Goal: Transaction & Acquisition: Purchase product/service

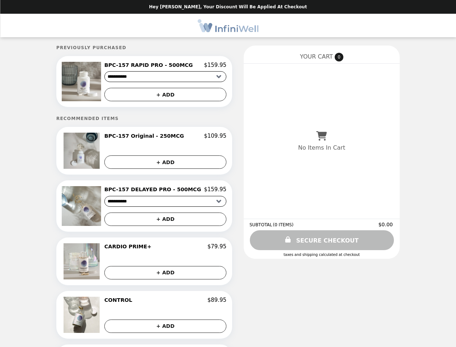
click at [94, 82] on img at bounding box center [82, 81] width 41 height 39
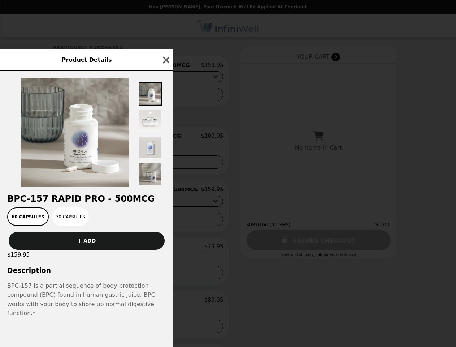
click at [165, 66] on div "Product Details BPC-157 RAPID PRO - 500MCG 60 Capsules 30 Capsules + ADD $159.9…" at bounding box center [228, 173] width 456 height 347
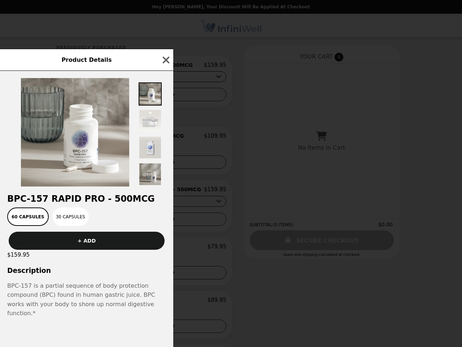
click at [165, 96] on div at bounding box center [86, 129] width 173 height 116
click at [94, 153] on img at bounding box center [75, 132] width 108 height 108
click at [165, 138] on div "Product Details BPC-157 RAPID PRO - 500MCG 60 Capsules 30 Capsules + ADD $159.9…" at bounding box center [231, 173] width 462 height 347
click at [165, 164] on button "+ ADD" at bounding box center [165, 161] width 122 height 13
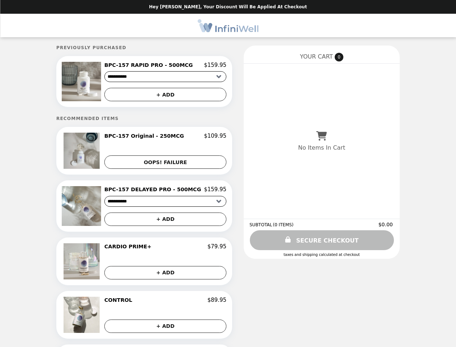
click at [94, 208] on img at bounding box center [82, 205] width 41 height 39
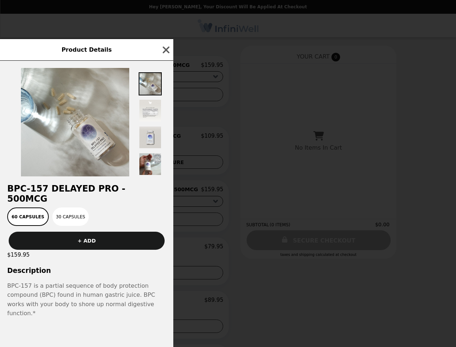
click at [165, 192] on div "Product Details BPC-157 DELAYED PRO - 500MCG 60 Capsules 30 Capsules + ADD $159…" at bounding box center [228, 173] width 456 height 347
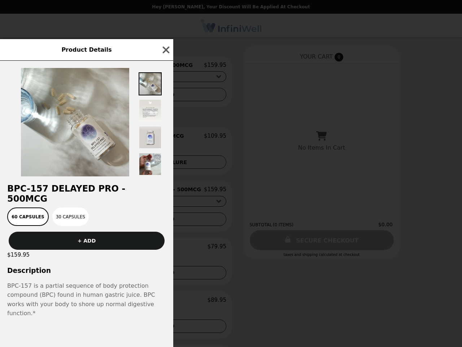
click at [165, 221] on div "60 Capsules 30 Capsules" at bounding box center [86, 216] width 165 height 18
click at [94, 264] on div "Product Details BPC-157 DELAYED PRO - 500MCG 60 Capsules 30 Capsules + ADD $159…" at bounding box center [231, 173] width 462 height 347
